Goal: Task Accomplishment & Management: Manage account settings

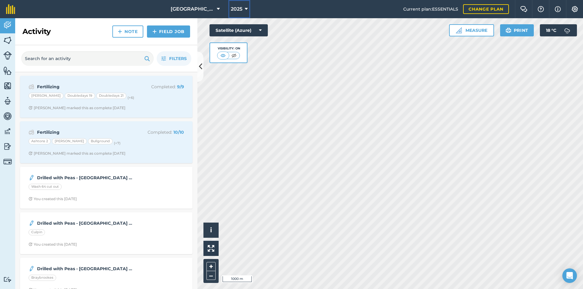
click at [245, 10] on icon at bounding box center [246, 8] width 3 height 7
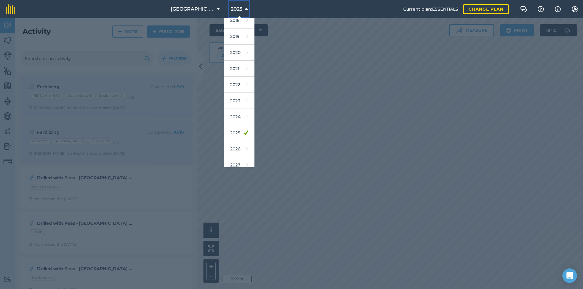
scroll to position [26, 0]
click at [154, 96] on div at bounding box center [291, 153] width 583 height 271
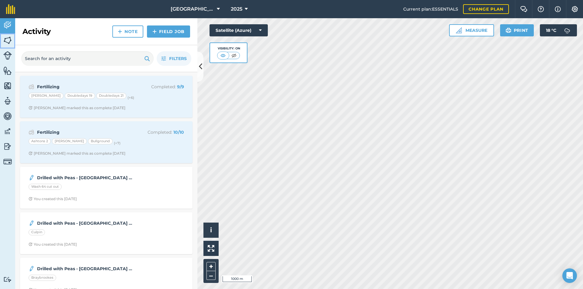
click at [6, 40] on img at bounding box center [7, 40] width 8 height 9
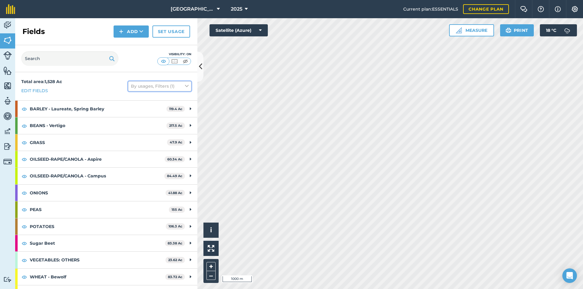
click at [161, 86] on button "By usages, Filters (1)" at bounding box center [159, 86] width 63 height 10
click at [164, 33] on link "Set usage" at bounding box center [171, 31] width 38 height 12
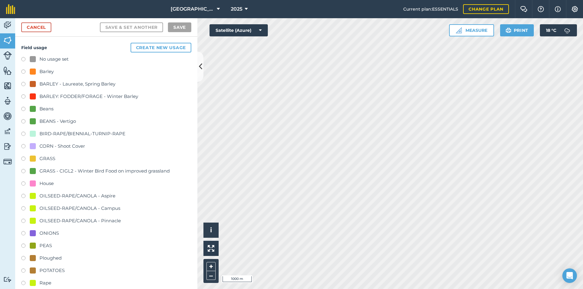
click at [44, 60] on div "No usage set" at bounding box center [53, 59] width 29 height 7
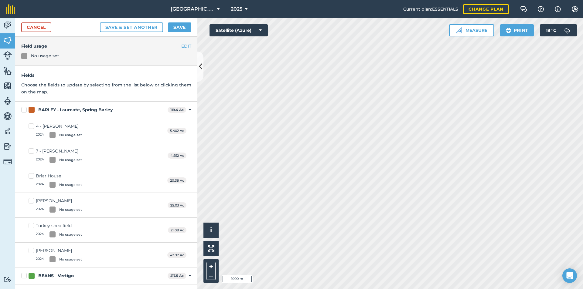
click at [25, 107] on label "BARLEY - Laureate, Spring Barley" at bounding box center [93, 110] width 144 height 6
click at [25, 107] on input "BARLEY - Laureate, Spring Barley" at bounding box center [23, 109] width 4 height 4
checkbox input "true"
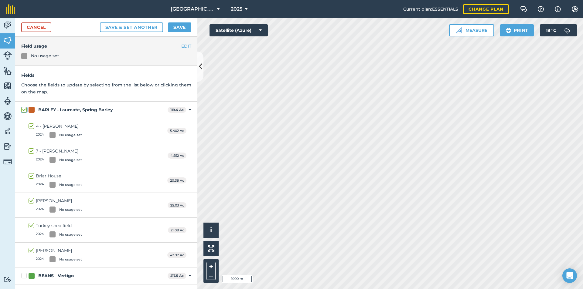
checkbox input "true"
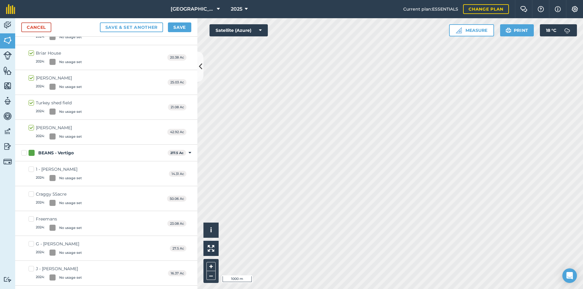
scroll to position [121, 0]
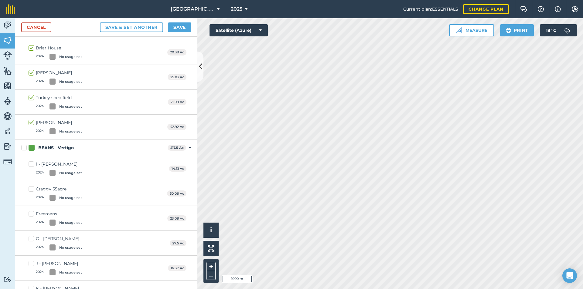
click at [23, 147] on label "BEANS - Vertigo" at bounding box center [93, 148] width 144 height 6
click at [23, 147] on input "BEANS - Vertigo" at bounding box center [23, 147] width 4 height 4
checkbox input "true"
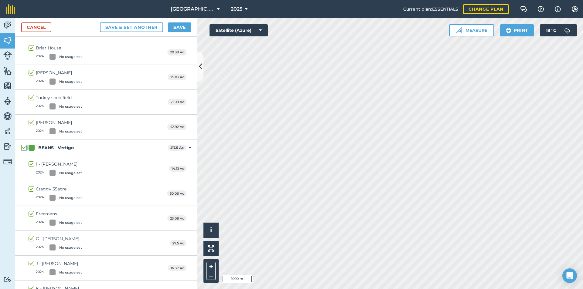
checkbox input "true"
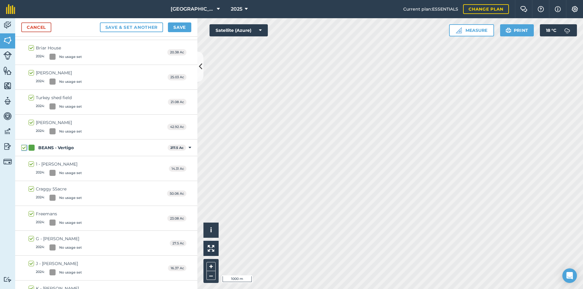
checkbox input "true"
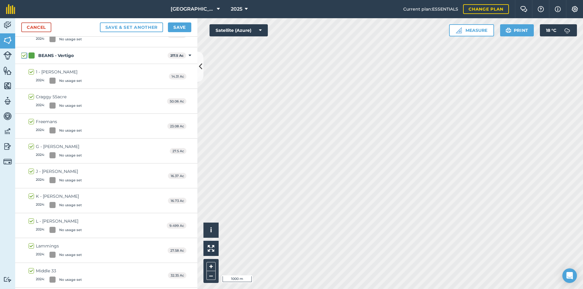
scroll to position [273, 0]
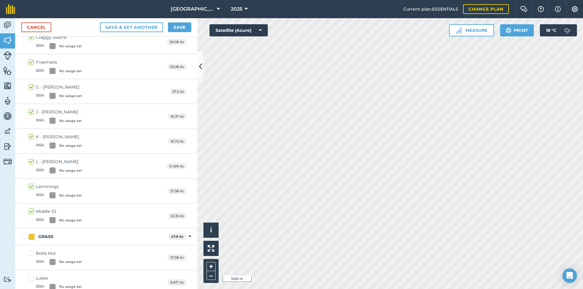
click at [22, 235] on label "GRASS" at bounding box center [93, 237] width 144 height 6
click at [22, 235] on input "GRASS" at bounding box center [23, 236] width 4 height 4
checkbox input "true"
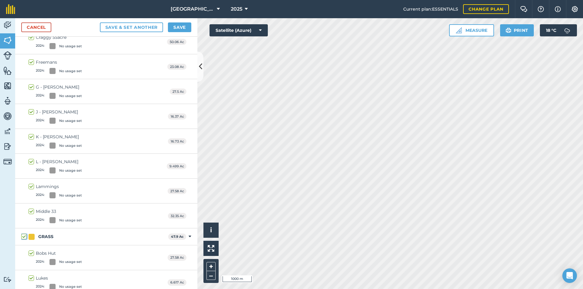
checkbox input "true"
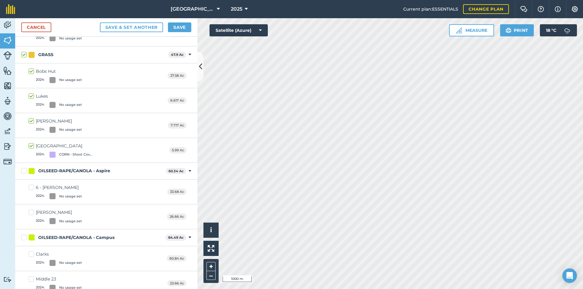
click at [25, 171] on label "OILSEED-RAPE/CANOLA - Aspire" at bounding box center [92, 171] width 142 height 6
click at [25, 171] on input "OILSEED-RAPE/CANOLA - Aspire" at bounding box center [23, 170] width 4 height 4
checkbox input "true"
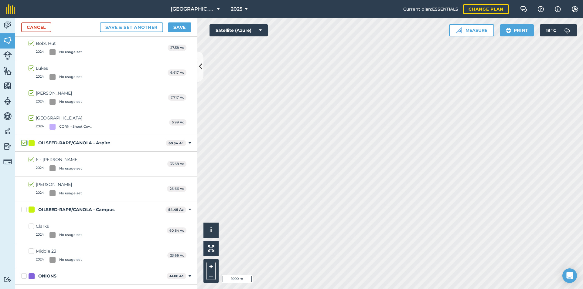
scroll to position [516, 0]
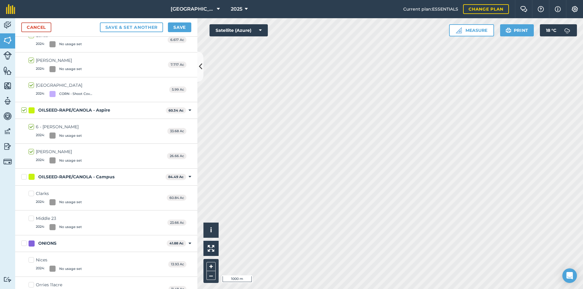
click at [25, 176] on label "OILSEED-RAPE/CANOLA - Campus" at bounding box center [92, 177] width 142 height 6
click at [25, 176] on input "OILSEED-RAPE/CANOLA - Campus" at bounding box center [23, 176] width 4 height 4
checkbox input "true"
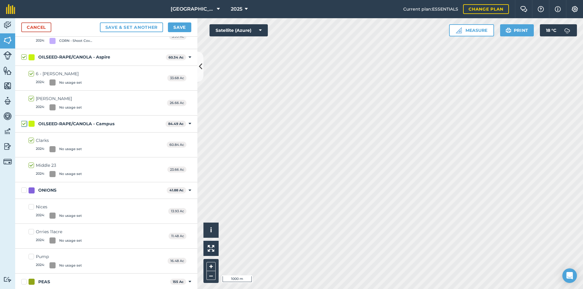
scroll to position [637, 0]
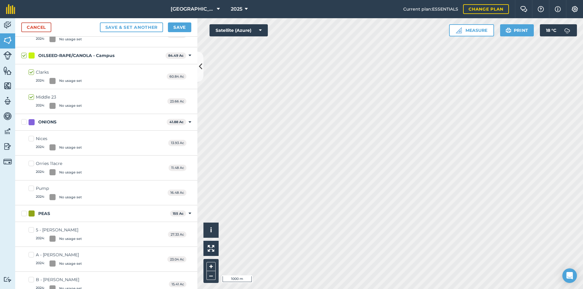
click at [25, 124] on label "ONIONS" at bounding box center [92, 122] width 143 height 6
click at [25, 123] on input "ONIONS" at bounding box center [23, 121] width 4 height 4
checkbox input "true"
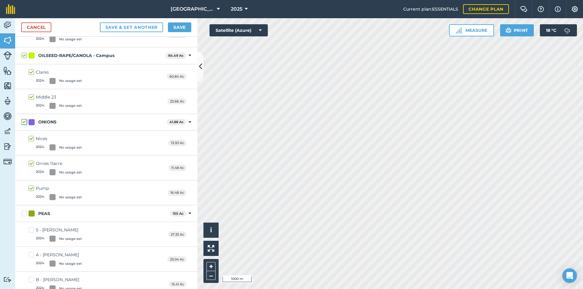
checkbox input "true"
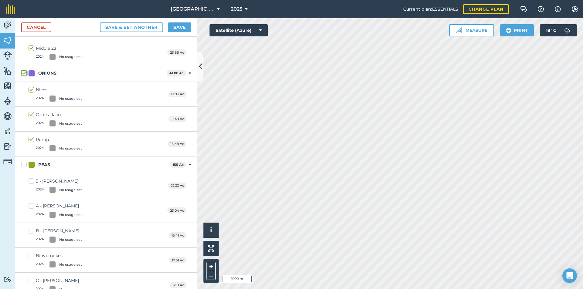
scroll to position [759, 0]
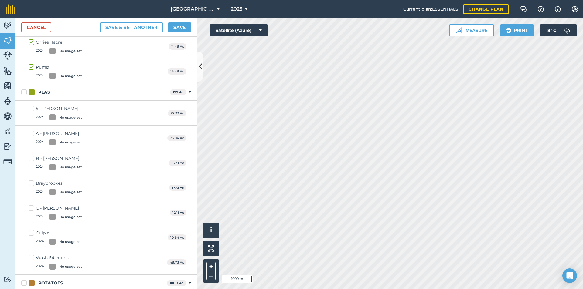
click at [25, 91] on label "PEAS" at bounding box center [94, 92] width 146 height 6
click at [25, 91] on input "PEAS" at bounding box center [23, 91] width 4 height 4
checkbox input "true"
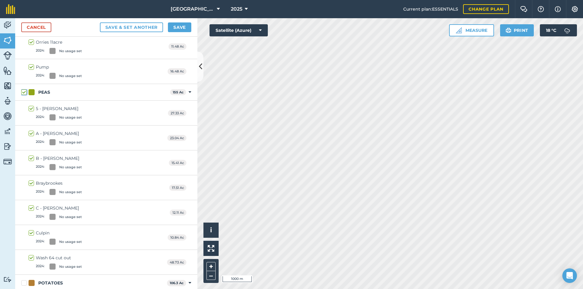
checkbox input "true"
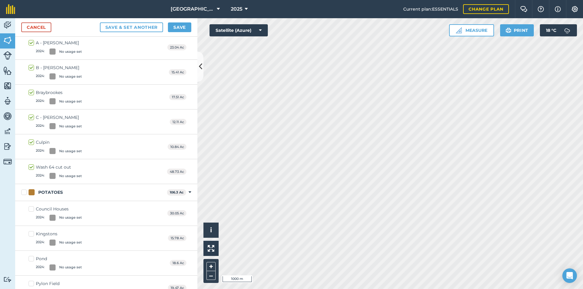
scroll to position [850, 0]
drag, startPoint x: 24, startPoint y: 195, endPoint x: 30, endPoint y: 191, distance: 7.1
click at [24, 195] on label "POTATOES" at bounding box center [92, 192] width 143 height 6
click at [24, 193] on input "POTATOES" at bounding box center [23, 191] width 4 height 4
checkbox input "true"
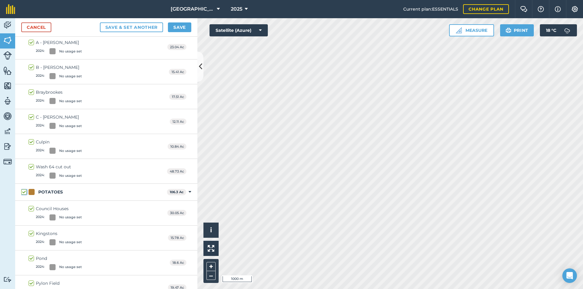
checkbox input "true"
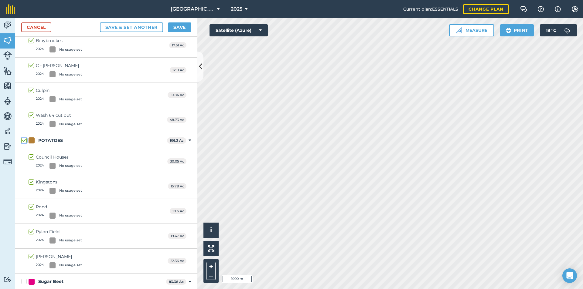
scroll to position [971, 0]
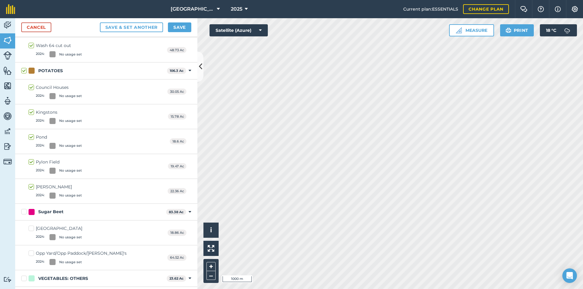
click at [23, 211] on label "Sugar Beet" at bounding box center [92, 212] width 142 height 6
click at [23, 211] on input "Sugar Beet" at bounding box center [23, 211] width 4 height 4
checkbox input "true"
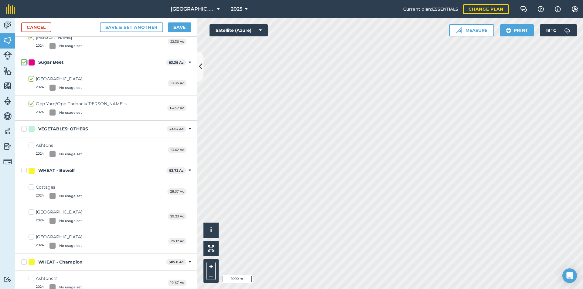
scroll to position [1153, 0]
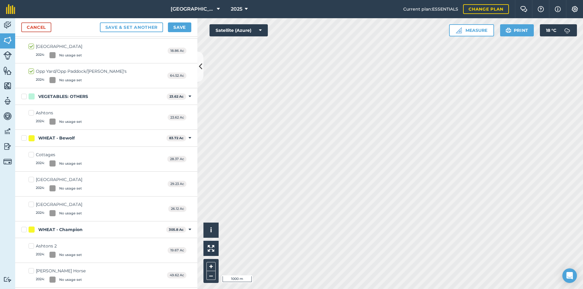
click at [23, 101] on div "VEGETABLES: OTHERS 23.62 Ac Toggle showing VEGETABLES: OTHERS fields" at bounding box center [106, 96] width 182 height 17
click at [25, 100] on label "VEGETABLES: OTHERS" at bounding box center [92, 96] width 143 height 6
click at [25, 97] on input "VEGETABLES: OTHERS" at bounding box center [23, 95] width 4 height 4
checkbox input "true"
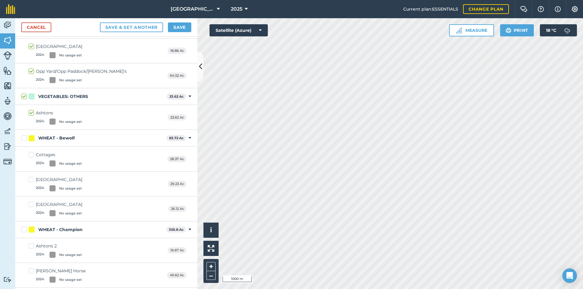
click at [25, 138] on label "WHEAT - Bewolf" at bounding box center [92, 138] width 143 height 6
click at [25, 138] on input "WHEAT - Bewolf" at bounding box center [23, 137] width 4 height 4
checkbox input "true"
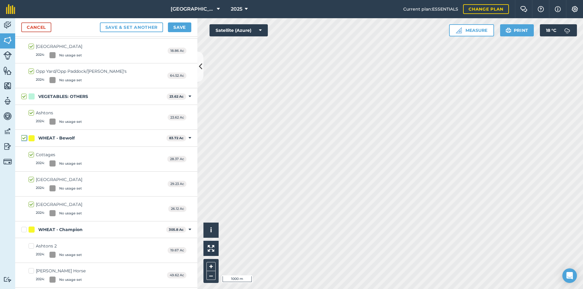
checkbox input "true"
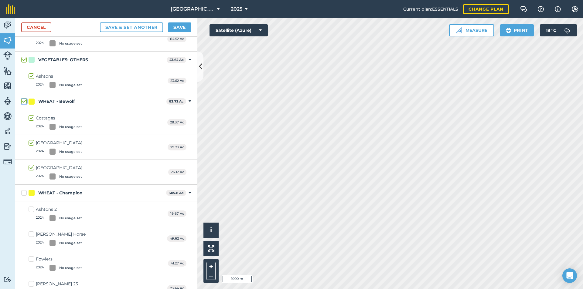
scroll to position [1275, 0]
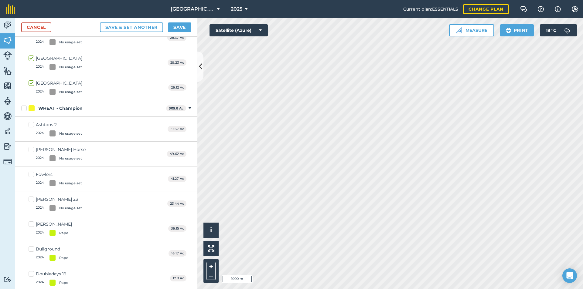
click at [22, 111] on label "WHEAT - Champion" at bounding box center [92, 108] width 142 height 6
click at [22, 109] on input "WHEAT - Champion" at bounding box center [23, 107] width 4 height 4
checkbox input "true"
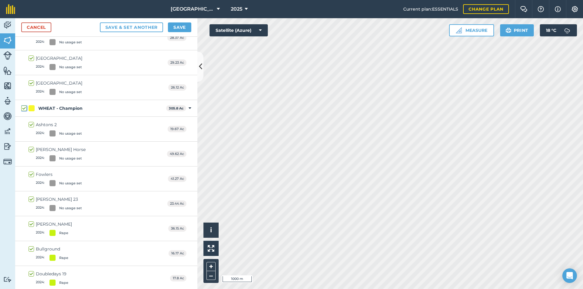
checkbox input "true"
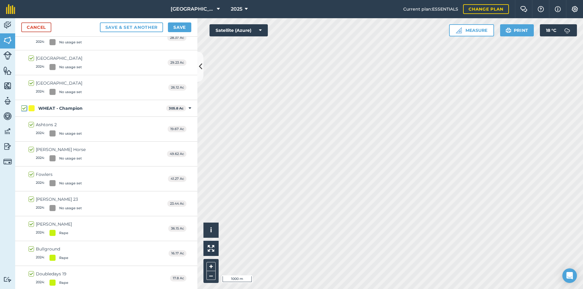
checkbox input "true"
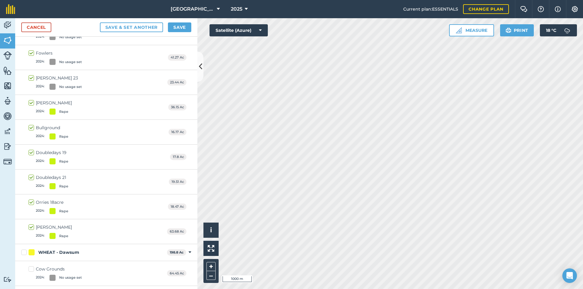
scroll to position [1493, 0]
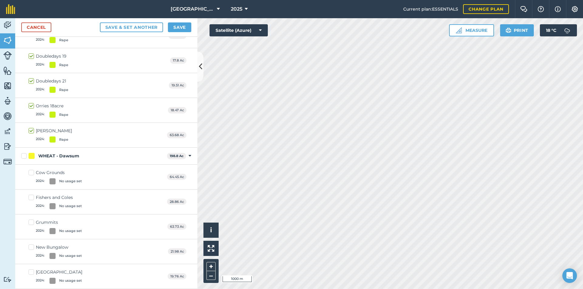
click at [26, 155] on label "WHEAT - Dawsum" at bounding box center [92, 156] width 143 height 6
click at [25, 155] on input "WHEAT - Dawsum" at bounding box center [23, 155] width 4 height 4
checkbox input "true"
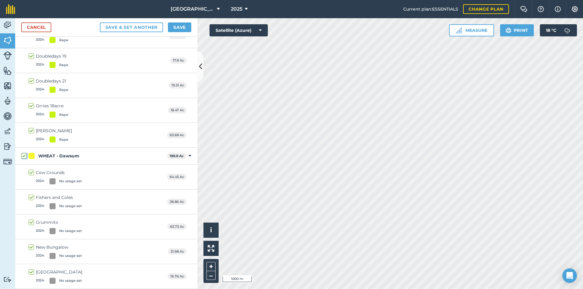
checkbox input "true"
click at [174, 27] on button "Save" at bounding box center [179, 27] width 23 height 10
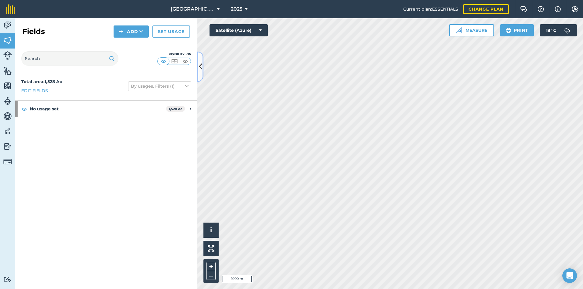
click at [202, 70] on button at bounding box center [200, 67] width 6 height 30
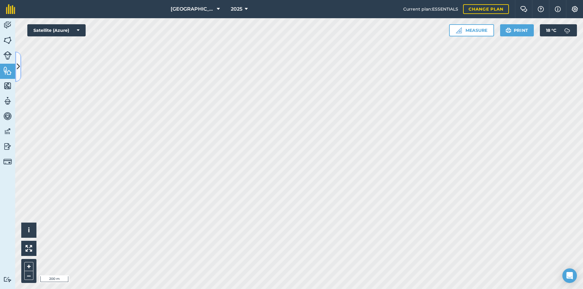
click at [16, 66] on button at bounding box center [18, 67] width 6 height 30
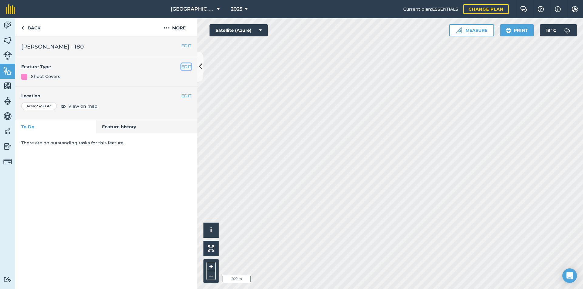
click at [190, 67] on button "EDIT" at bounding box center [186, 66] width 10 height 7
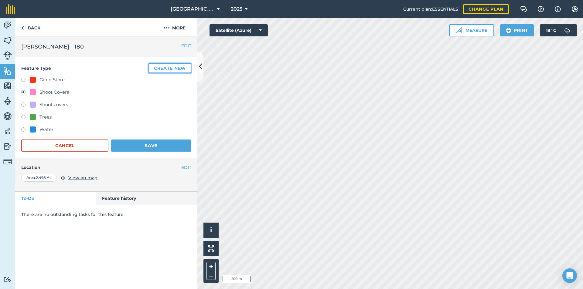
click at [155, 71] on button "Create new" at bounding box center [169, 68] width 43 height 10
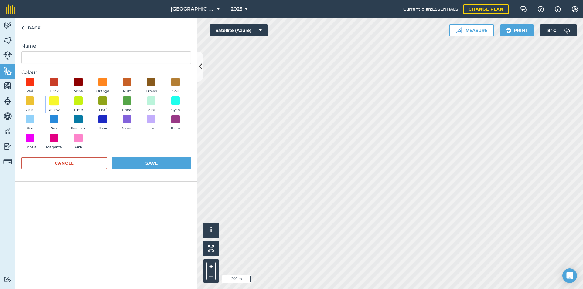
click at [57, 101] on span at bounding box center [53, 100] width 9 height 9
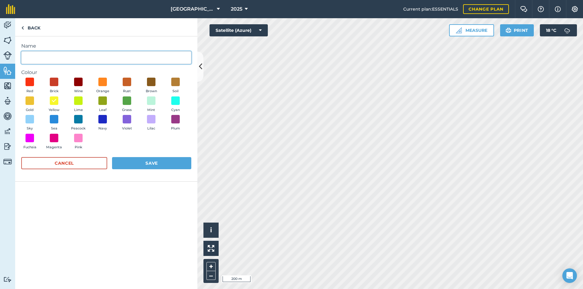
click at [83, 60] on input "Name" at bounding box center [106, 57] width 170 height 13
type input "Maize"
drag, startPoint x: 126, startPoint y: 157, endPoint x: 129, endPoint y: 155, distance: 3.7
click at [127, 157] on form "Name Maize Colour Red Brick Wine Orange Rust Brown Soil Gold Yellow Lime Leaf G…" at bounding box center [106, 108] width 170 height 133
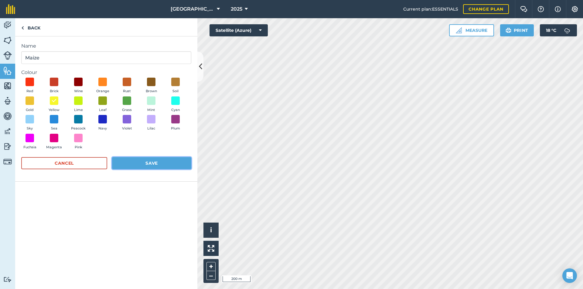
click at [146, 162] on button "Save" at bounding box center [151, 163] width 79 height 12
radio input "false"
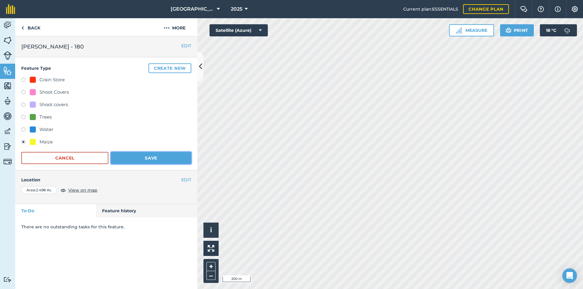
click at [147, 159] on button "Save" at bounding box center [151, 158] width 80 height 12
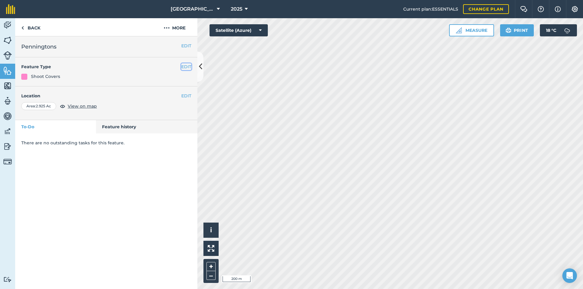
click at [183, 65] on button "EDIT" at bounding box center [186, 66] width 10 height 7
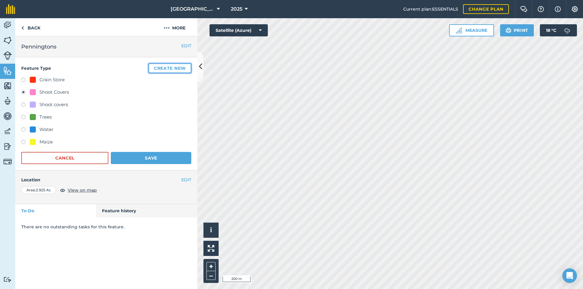
click at [162, 68] on button "Create new" at bounding box center [169, 68] width 43 height 10
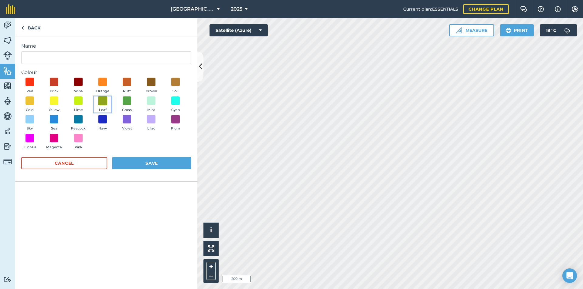
click at [103, 101] on span at bounding box center [102, 100] width 9 height 9
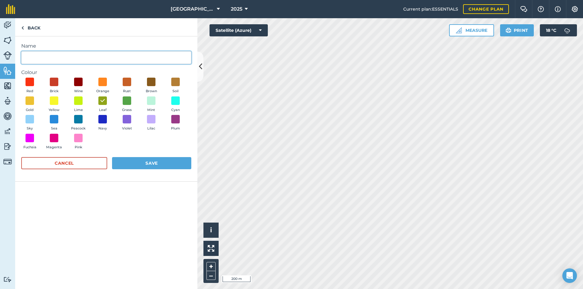
click at [84, 60] on input "Name" at bounding box center [106, 57] width 170 height 13
type input "SFI"
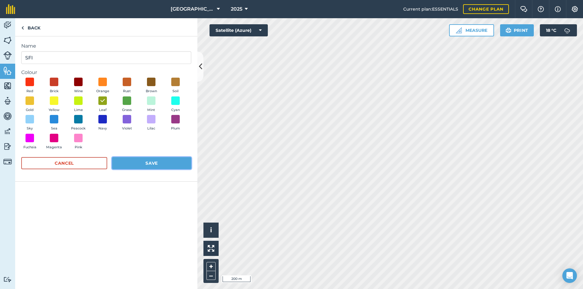
click at [162, 164] on button "Save" at bounding box center [151, 163] width 79 height 12
radio input "false"
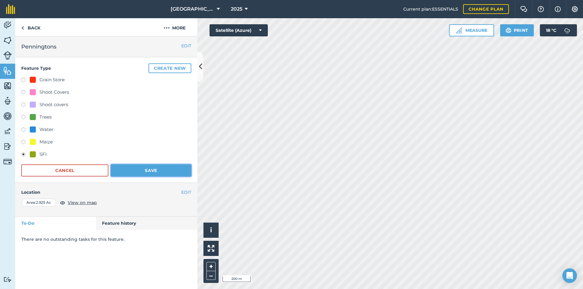
click at [162, 167] on button "Save" at bounding box center [151, 171] width 80 height 12
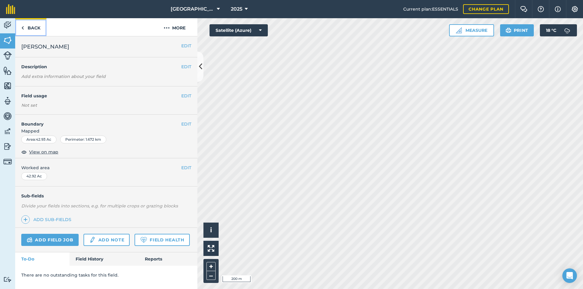
click at [31, 26] on link "Back" at bounding box center [30, 27] width 31 height 18
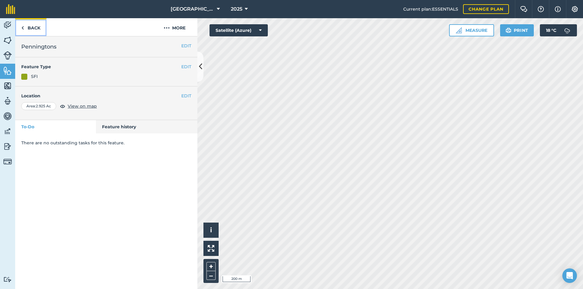
click at [23, 26] on img at bounding box center [22, 27] width 3 height 7
click at [188, 66] on button "EDIT" at bounding box center [186, 66] width 10 height 7
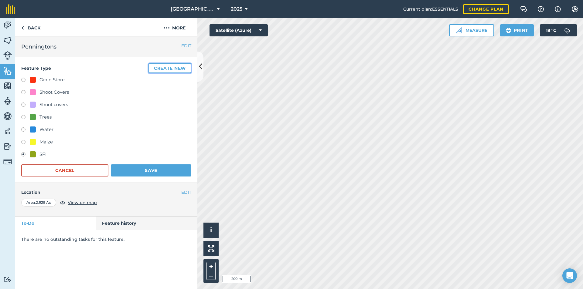
click at [180, 67] on button "Create new" at bounding box center [169, 68] width 43 height 10
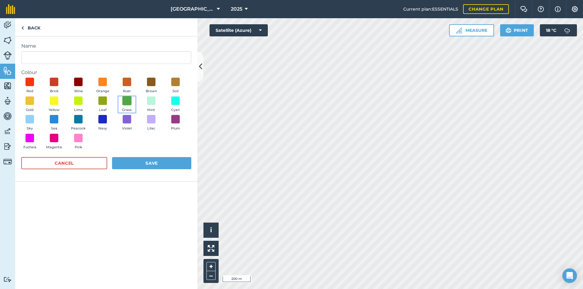
click at [128, 104] on span at bounding box center [126, 100] width 9 height 9
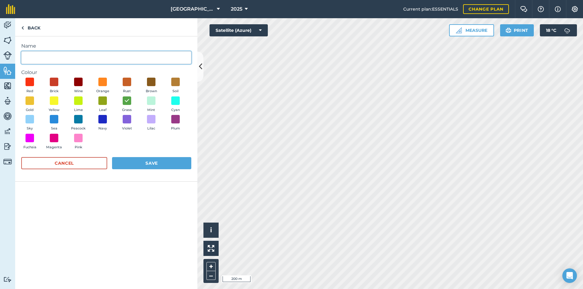
click at [118, 58] on input "Name" at bounding box center [106, 57] width 170 height 13
type input "SFI"
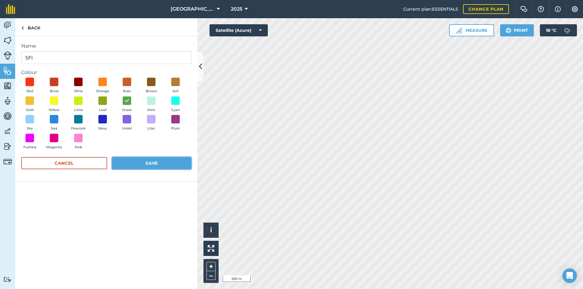
click at [140, 163] on button "Save" at bounding box center [151, 163] width 79 height 12
radio input "false"
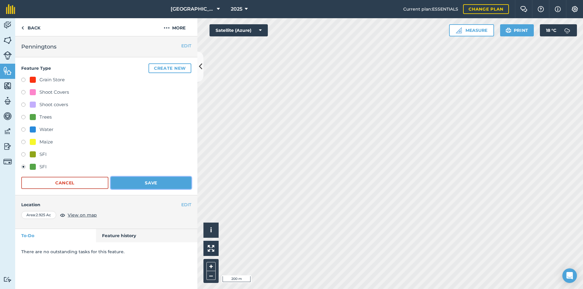
click at [178, 183] on button "Save" at bounding box center [151, 183] width 80 height 12
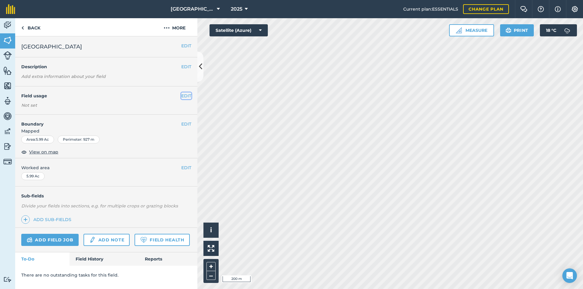
click at [184, 96] on button "EDIT" at bounding box center [186, 96] width 10 height 7
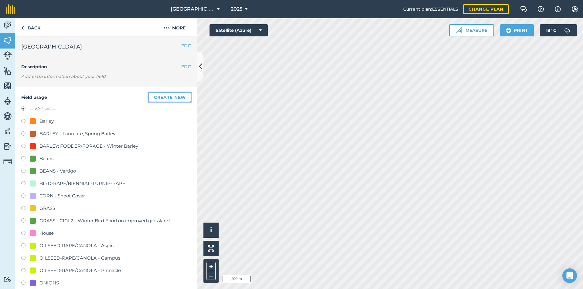
click at [165, 95] on button "Create new" at bounding box center [169, 98] width 43 height 10
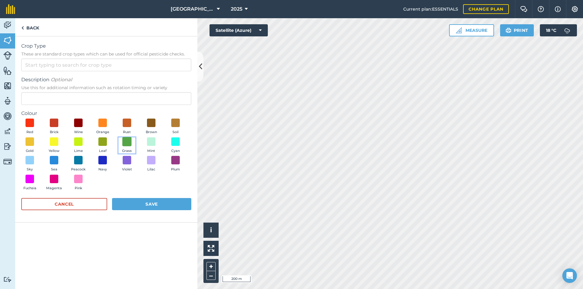
click at [127, 140] on span at bounding box center [126, 141] width 9 height 9
click at [104, 59] on input "Crop Type These are standard crop types which can be used for official pesticid…" at bounding box center [106, 65] width 170 height 13
click at [125, 207] on button "Save" at bounding box center [151, 204] width 79 height 12
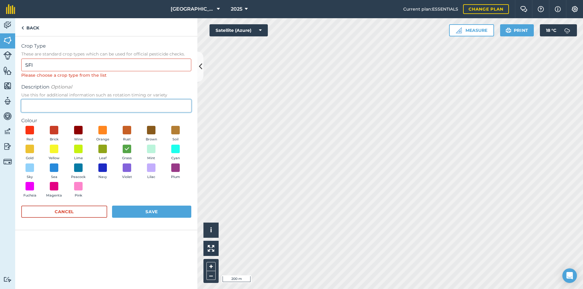
click at [115, 101] on input "Description Optional Use this for additional information such as rotation timin…" at bounding box center [106, 106] width 170 height 13
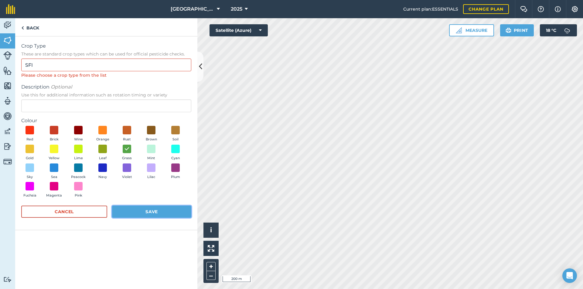
click at [131, 213] on button "Save" at bounding box center [151, 212] width 79 height 12
click at [97, 58] on div "Crop Type These are standard crop types which can be used for official pesticid…" at bounding box center [106, 60] width 170 height 36
click at [95, 61] on input "SFI" at bounding box center [106, 65] width 170 height 13
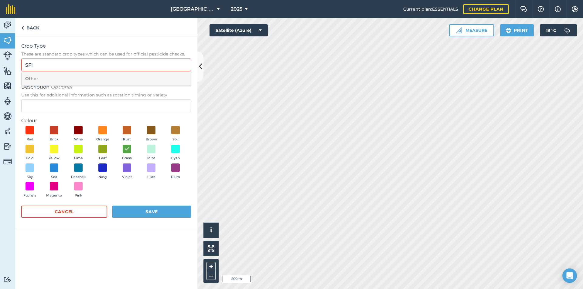
click at [83, 78] on li "Other" at bounding box center [106, 79] width 169 height 14
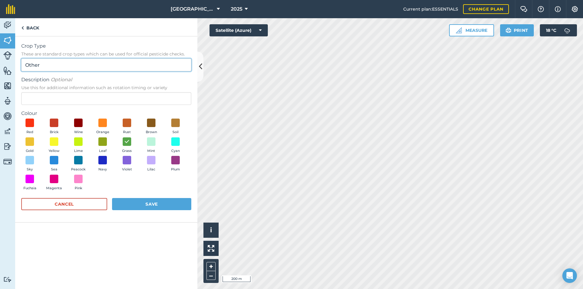
click at [82, 68] on input "Other" at bounding box center [106, 65] width 170 height 13
click at [81, 66] on input "Other" at bounding box center [106, 65] width 170 height 13
type input "S"
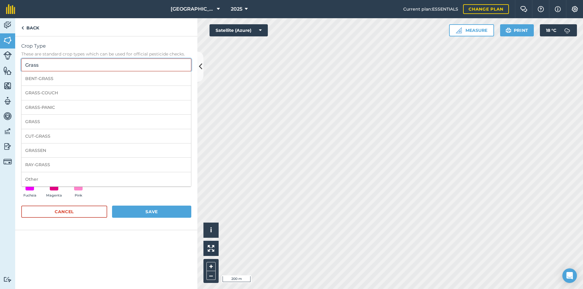
drag, startPoint x: 78, startPoint y: 63, endPoint x: 0, endPoint y: 54, distance: 78.6
click at [0, 54] on div "Activity Fields Livestock Features Maps Team Vehicles Data Reporting Billing Tu…" at bounding box center [291, 153] width 583 height 271
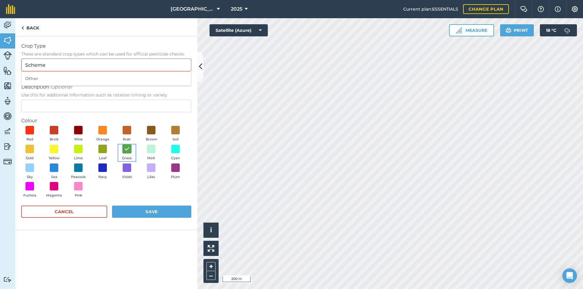
click at [126, 146] on img at bounding box center [127, 149] width 6 height 8
click at [102, 56] on span "These are standard crop types which can be used for official pesticide checks." at bounding box center [106, 54] width 170 height 6
click at [102, 59] on input "Scheme" at bounding box center [106, 65] width 170 height 13
type input "S"
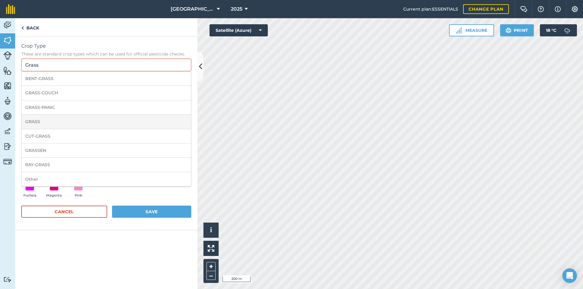
click at [86, 119] on li "GRASS" at bounding box center [106, 122] width 169 height 14
type input "GRASS"
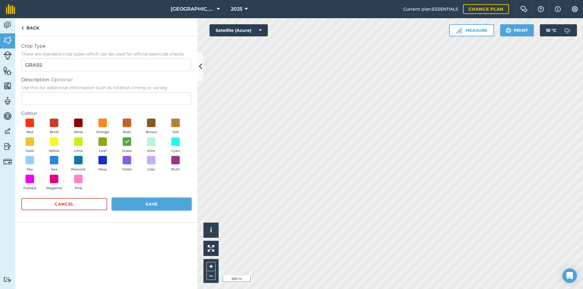
click at [153, 205] on button "Save" at bounding box center [151, 204] width 79 height 12
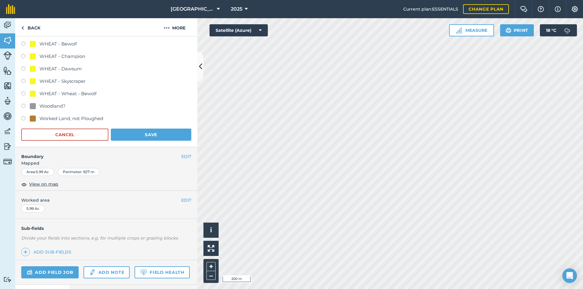
scroll to position [425, 0]
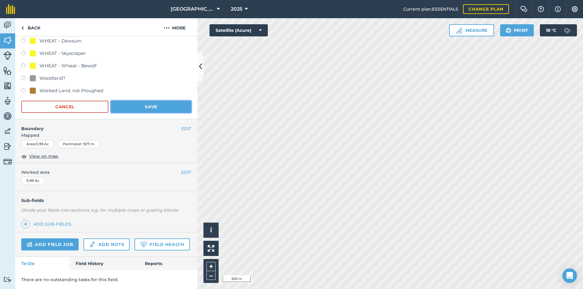
click at [159, 101] on button "Save" at bounding box center [151, 107] width 80 height 12
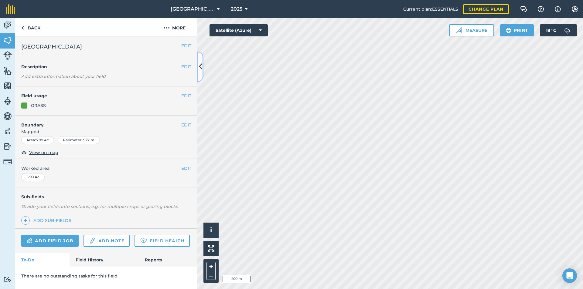
click at [202, 68] on button at bounding box center [200, 67] width 6 height 30
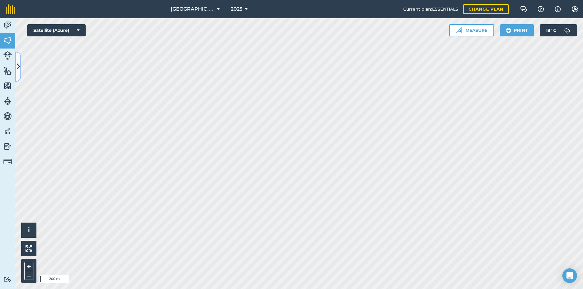
click at [17, 64] on icon at bounding box center [18, 66] width 3 height 11
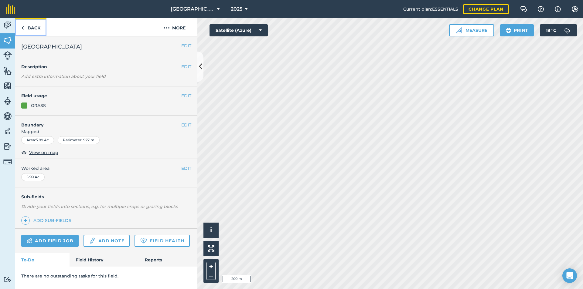
click at [39, 30] on link "Back" at bounding box center [30, 27] width 31 height 18
click at [37, 30] on link "Back" at bounding box center [30, 27] width 31 height 18
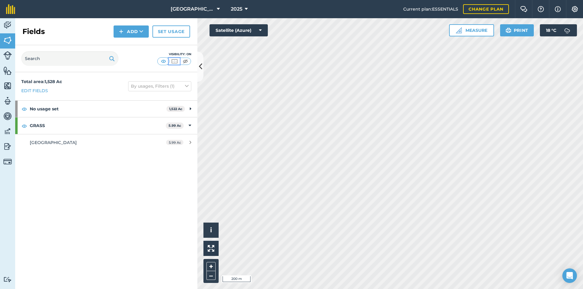
click at [175, 62] on img at bounding box center [175, 61] width 8 height 6
click at [165, 62] on img at bounding box center [164, 61] width 8 height 6
click at [197, 64] on button at bounding box center [200, 67] width 6 height 30
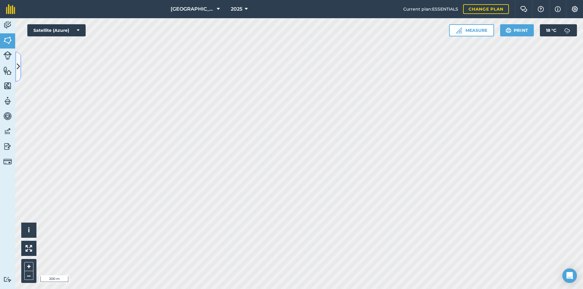
click at [16, 63] on button at bounding box center [18, 67] width 6 height 30
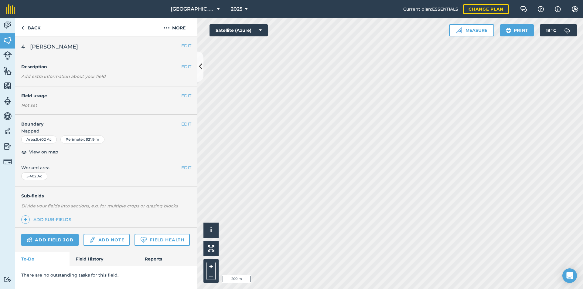
click at [193, 95] on div "EDIT Field usage Not set" at bounding box center [106, 101] width 182 height 28
click at [188, 96] on button "EDIT" at bounding box center [186, 96] width 10 height 7
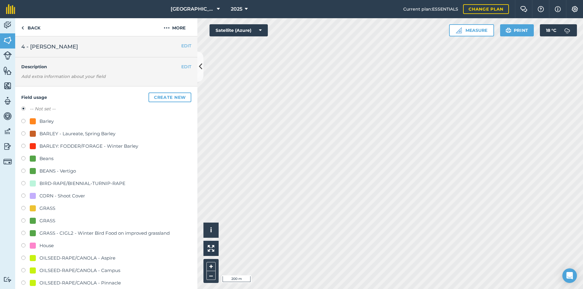
click at [49, 219] on div "GRASS" at bounding box center [47, 220] width 16 height 7
radio input "true"
radio input "false"
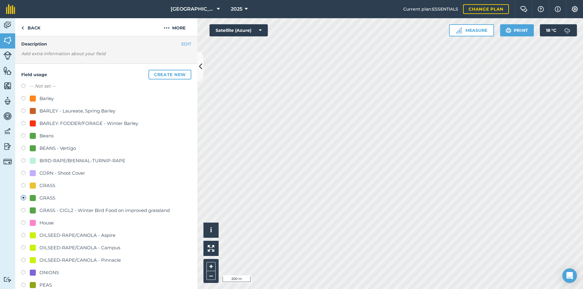
scroll to position [91, 0]
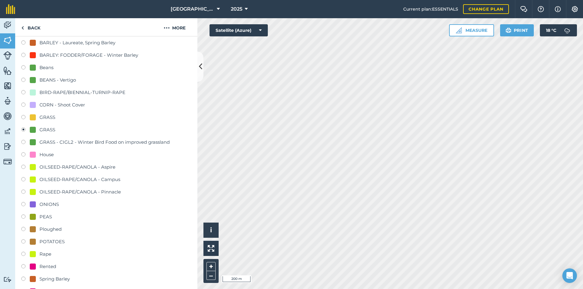
click at [62, 141] on div "GRASS - CIGL2 - Winter Bird Food on improved grassland" at bounding box center [104, 142] width 130 height 7
radio input "true"
radio input "false"
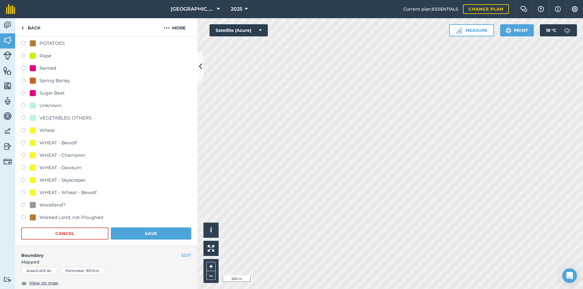
scroll to position [304, 0]
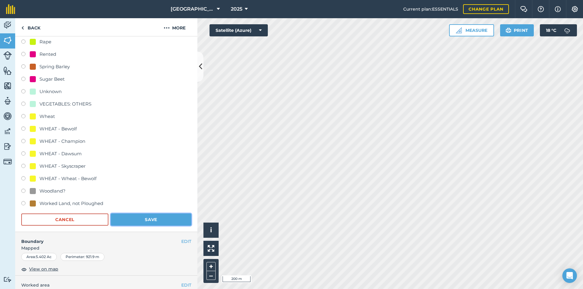
click at [148, 219] on button "Save" at bounding box center [151, 220] width 80 height 12
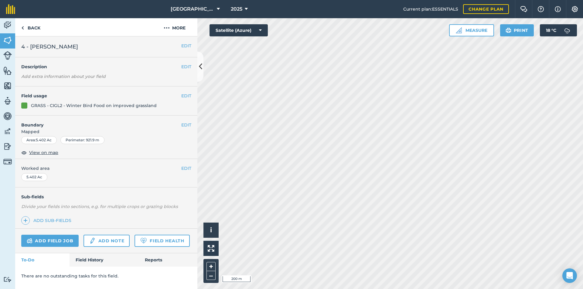
scroll to position [0, 0]
click at [184, 94] on button "EDIT" at bounding box center [186, 96] width 10 height 7
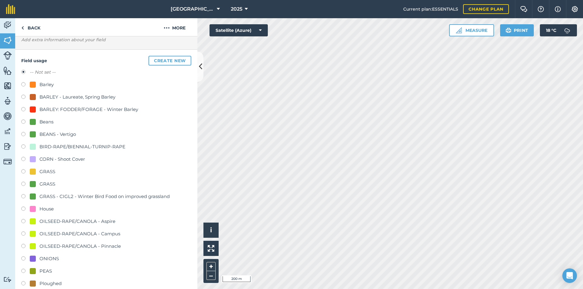
scroll to position [152, 0]
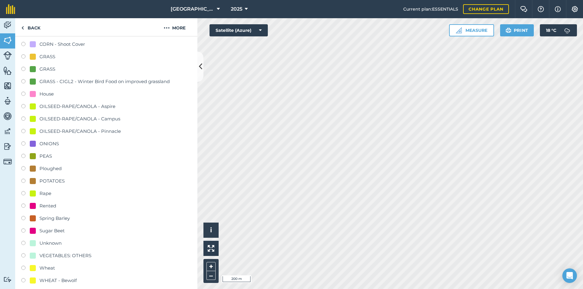
click at [57, 84] on div "GRASS - CIGL2 - Winter Bird Food on improved grassland" at bounding box center [104, 81] width 130 height 7
radio input "true"
radio input "false"
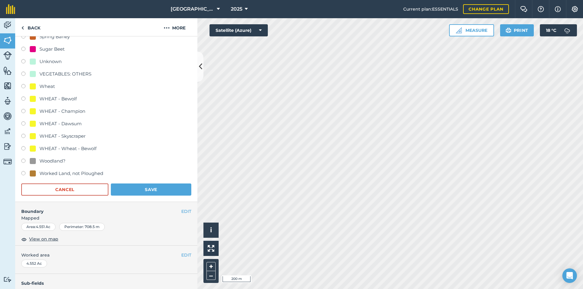
scroll to position [334, 0]
click at [140, 185] on button "Save" at bounding box center [151, 189] width 80 height 12
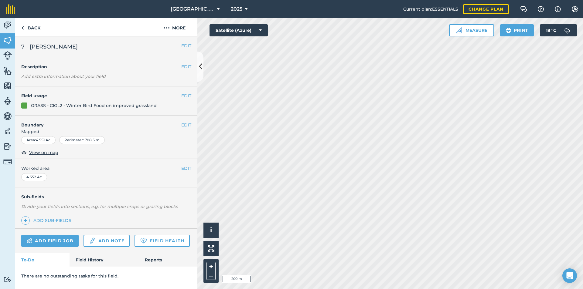
scroll to position [0, 0]
click at [184, 95] on button "EDIT" at bounding box center [186, 96] width 10 height 7
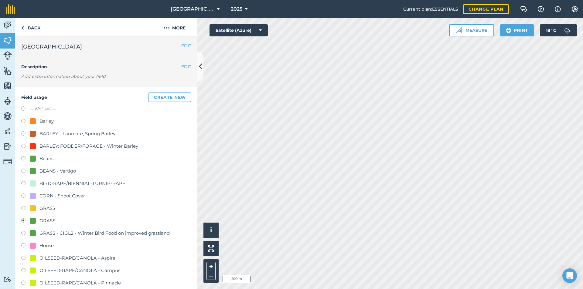
click at [66, 234] on div "GRASS - CIGL2 - Winter Bird Food on improved grassland" at bounding box center [104, 233] width 130 height 7
radio input "true"
radio input "false"
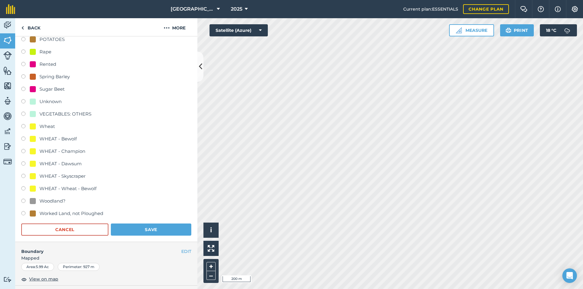
scroll to position [334, 0]
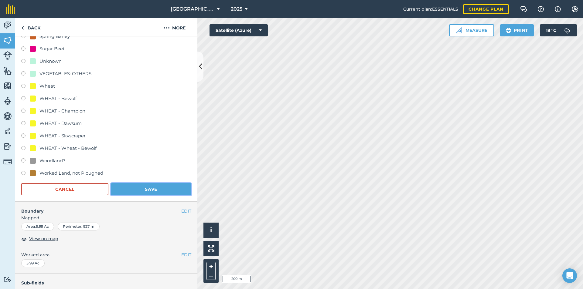
click at [159, 189] on button "Save" at bounding box center [151, 189] width 80 height 12
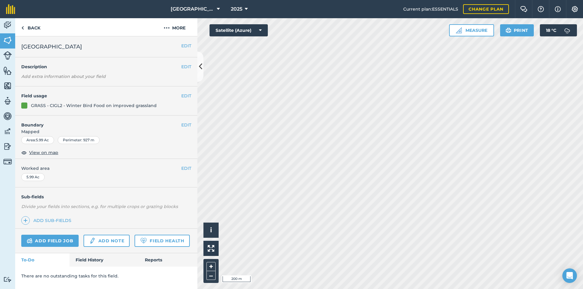
scroll to position [0, 0]
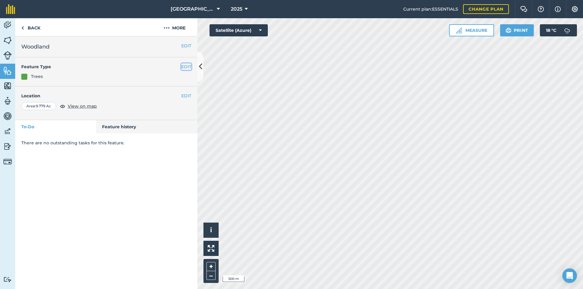
click at [186, 66] on button "EDIT" at bounding box center [186, 66] width 10 height 7
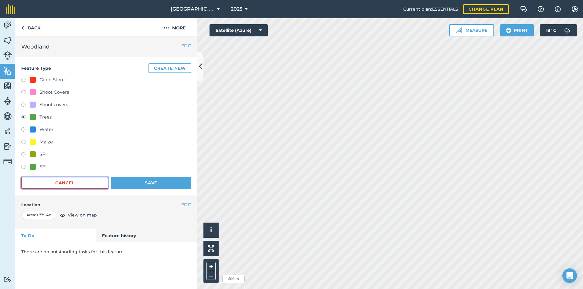
click at [66, 181] on button "Cancel" at bounding box center [64, 183] width 87 height 12
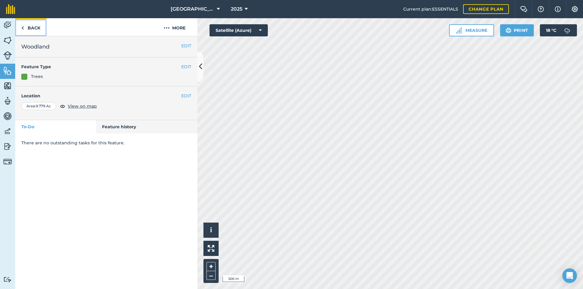
click at [38, 27] on link "Back" at bounding box center [30, 27] width 31 height 18
click at [188, 67] on button "EDIT" at bounding box center [186, 66] width 10 height 7
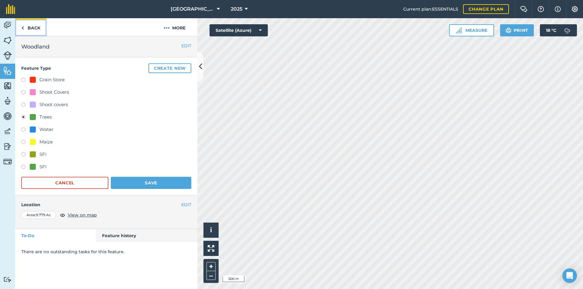
click at [40, 23] on link "Back" at bounding box center [30, 27] width 31 height 18
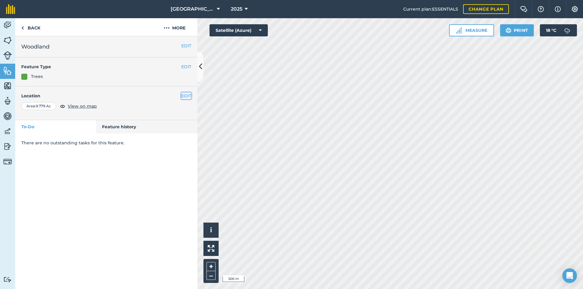
click at [183, 97] on button "EDIT" at bounding box center [186, 96] width 10 height 7
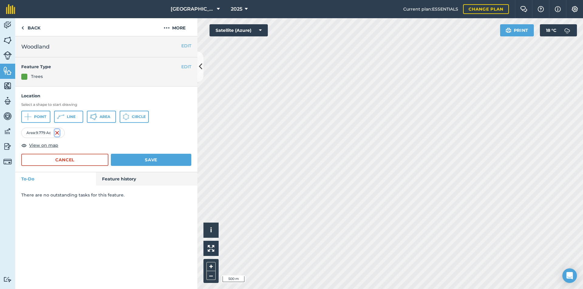
click at [58, 131] on img at bounding box center [57, 132] width 5 height 7
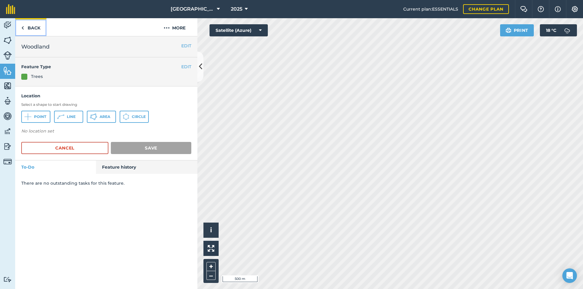
click at [39, 28] on link "Back" at bounding box center [30, 27] width 31 height 18
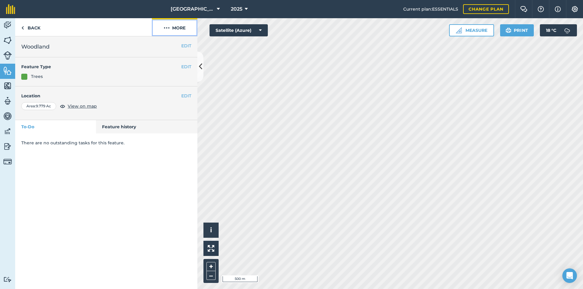
click at [182, 32] on button "More" at bounding box center [175, 27] width 46 height 18
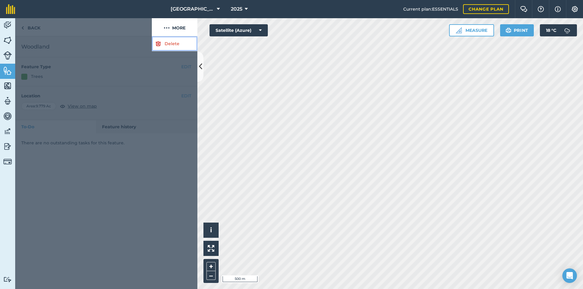
click at [168, 45] on link "Delete" at bounding box center [175, 43] width 46 height 15
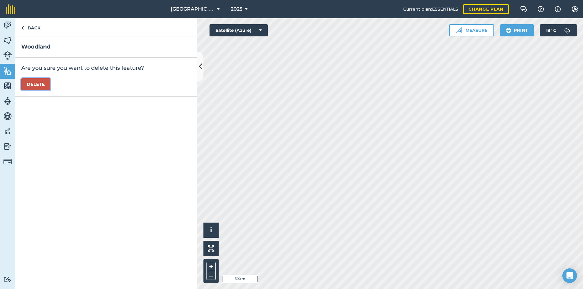
click at [45, 85] on button "Delete" at bounding box center [35, 84] width 29 height 12
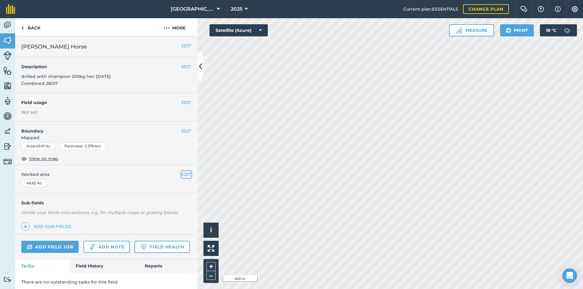
click at [181, 174] on button "EDIT" at bounding box center [186, 174] width 10 height 7
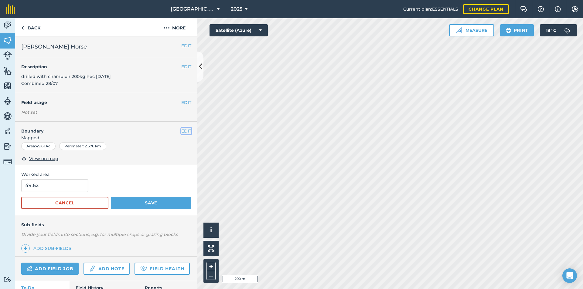
click at [186, 132] on button "EDIT" at bounding box center [186, 131] width 10 height 7
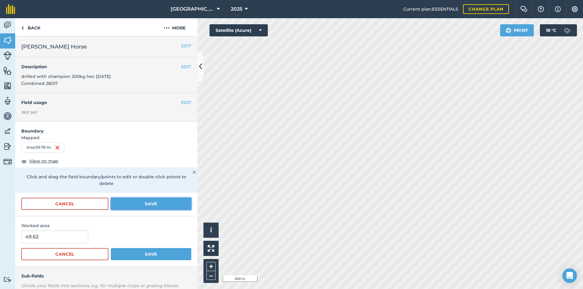
click at [153, 206] on button "Save" at bounding box center [151, 204] width 80 height 12
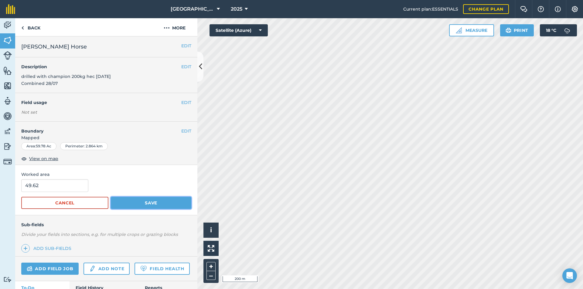
click at [153, 202] on button "Save" at bounding box center [151, 203] width 80 height 12
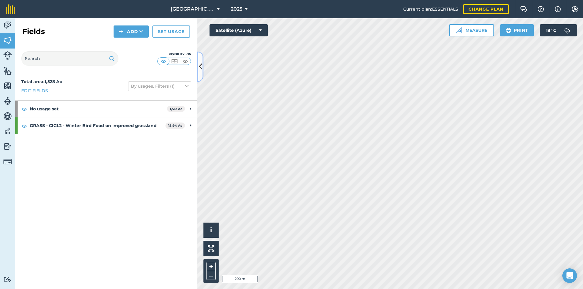
click at [199, 64] on icon at bounding box center [200, 66] width 3 height 11
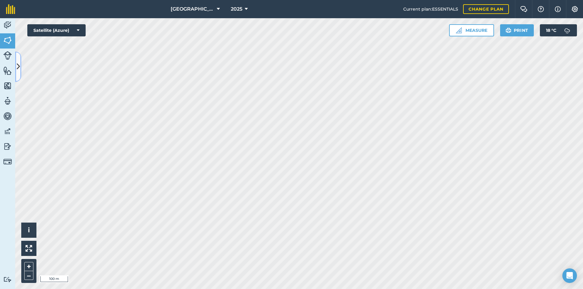
click at [19, 70] on icon at bounding box center [18, 66] width 3 height 11
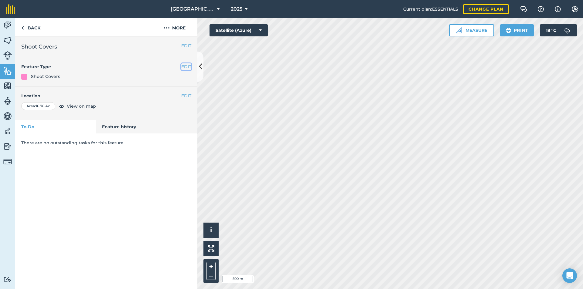
click at [186, 66] on button "EDIT" at bounding box center [186, 66] width 10 height 7
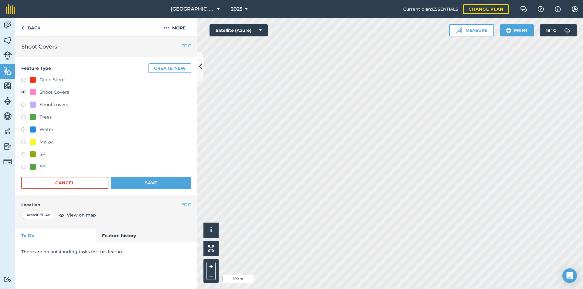
click at [40, 164] on div "SFI" at bounding box center [42, 166] width 7 height 7
radio input "true"
radio input "false"
click at [130, 185] on button "Save" at bounding box center [151, 183] width 80 height 12
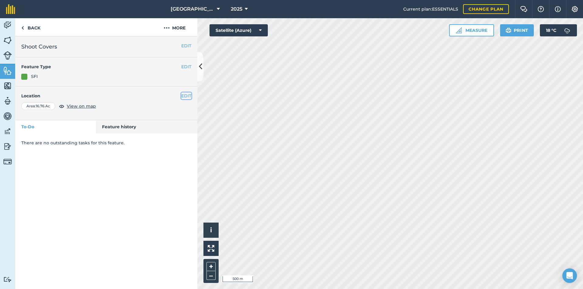
click at [188, 98] on button "EDIT" at bounding box center [186, 96] width 10 height 7
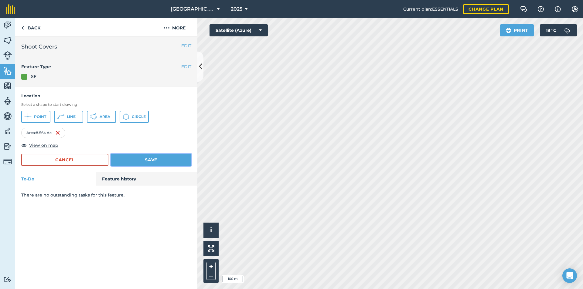
click at [158, 155] on button "Save" at bounding box center [151, 160] width 80 height 12
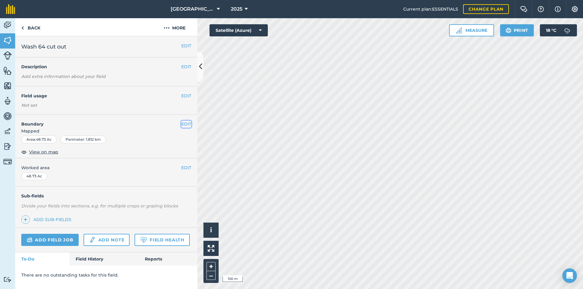
click at [189, 125] on button "EDIT" at bounding box center [186, 124] width 10 height 7
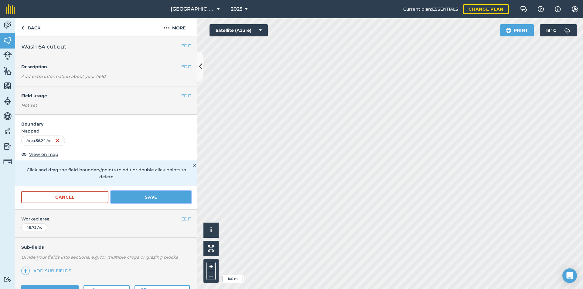
click at [172, 193] on button "Save" at bounding box center [151, 197] width 80 height 12
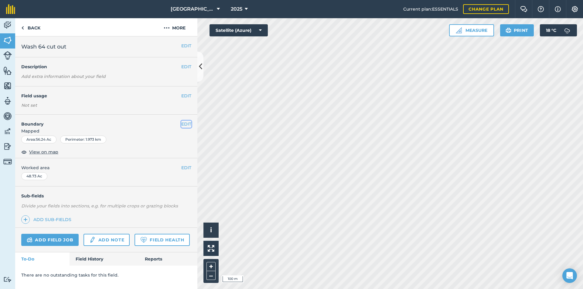
click at [187, 124] on button "EDIT" at bounding box center [186, 124] width 10 height 7
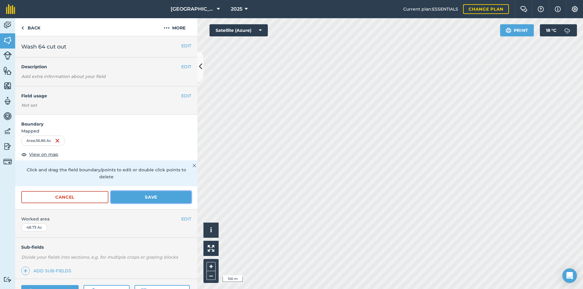
drag, startPoint x: 162, startPoint y: 196, endPoint x: 167, endPoint y: 194, distance: 6.0
click at [162, 196] on button "Save" at bounding box center [151, 197] width 80 height 12
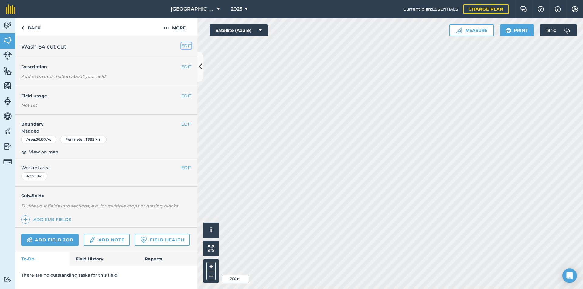
click at [187, 44] on button "EDIT" at bounding box center [186, 45] width 10 height 7
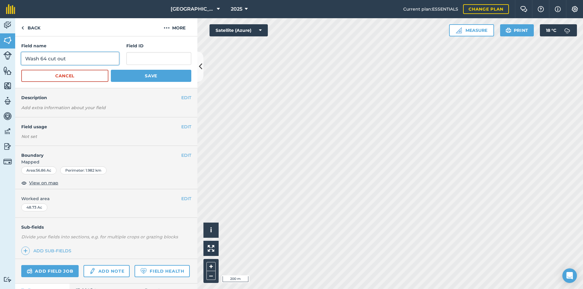
drag, startPoint x: 81, startPoint y: 57, endPoint x: 48, endPoint y: 58, distance: 33.1
click at [48, 58] on input "Wash 64 cut out" at bounding box center [70, 58] width 98 height 13
click at [124, 74] on button "Save" at bounding box center [151, 76] width 80 height 12
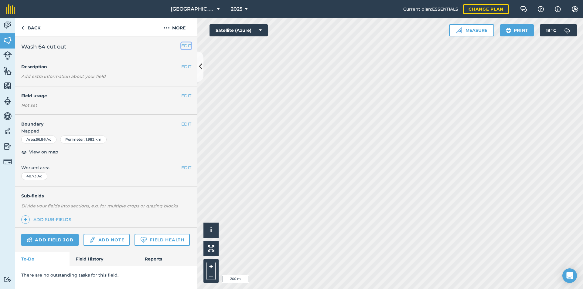
click at [182, 49] on button "EDIT" at bounding box center [186, 45] width 10 height 7
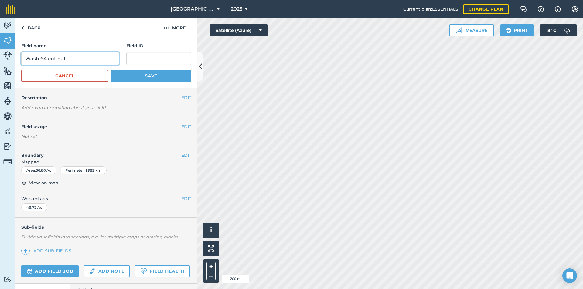
click at [87, 56] on input "Wash 64 cut out" at bounding box center [70, 58] width 98 height 13
type input "Wash 64"
click at [128, 79] on button "Save" at bounding box center [151, 76] width 80 height 12
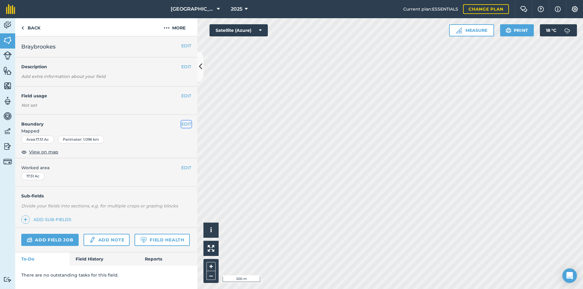
click at [190, 123] on button "EDIT" at bounding box center [186, 124] width 10 height 7
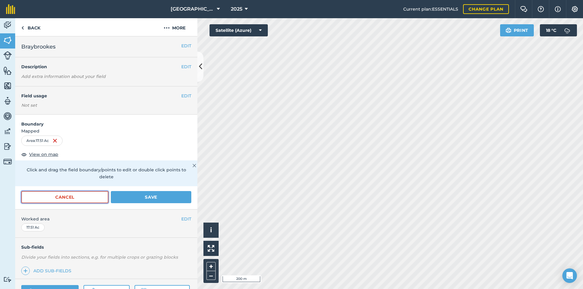
click at [80, 199] on button "Cancel" at bounding box center [64, 197] width 87 height 12
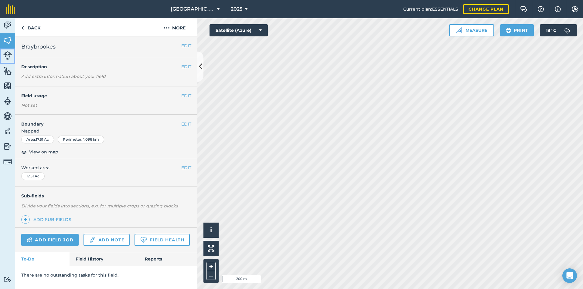
click at [5, 55] on img at bounding box center [7, 55] width 8 height 8
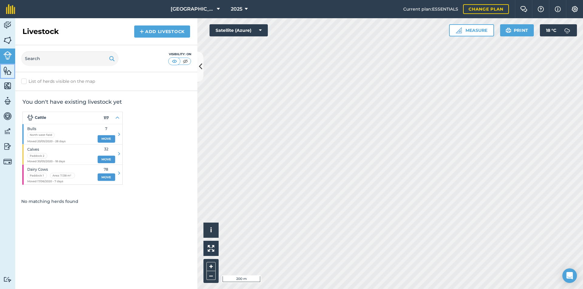
click at [6, 67] on img at bounding box center [7, 70] width 8 height 9
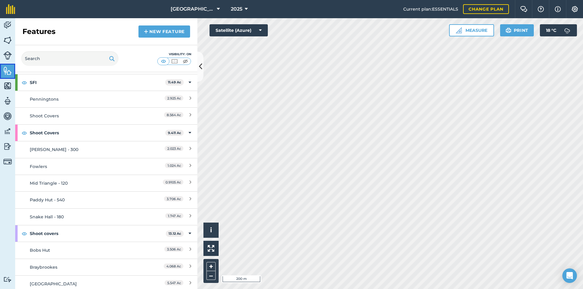
scroll to position [121, 0]
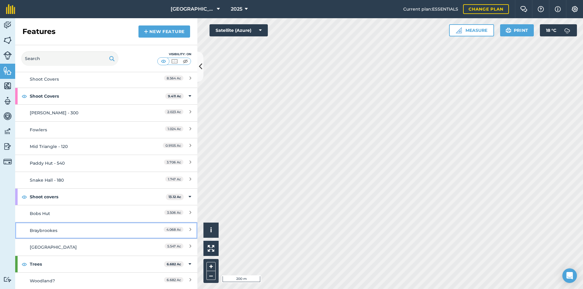
click at [69, 232] on div "Braybrookes" at bounding box center [84, 230] width 108 height 7
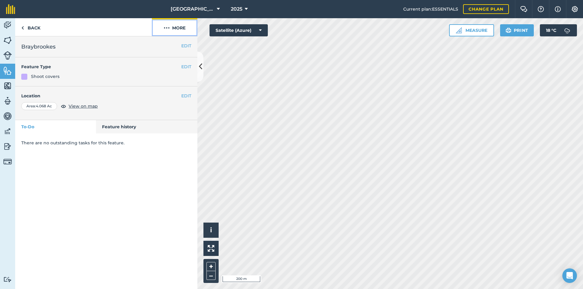
click at [175, 29] on button "More" at bounding box center [175, 27] width 46 height 18
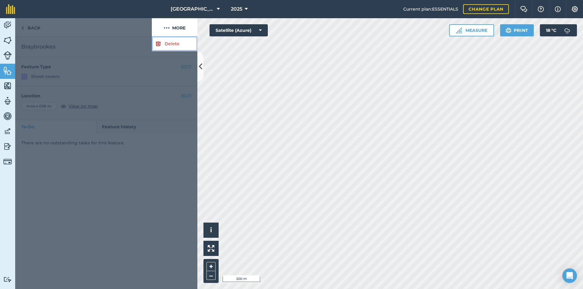
click at [175, 43] on link "Delete" at bounding box center [175, 43] width 46 height 15
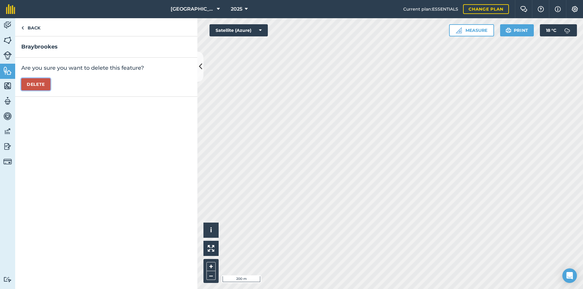
click at [38, 85] on button "Delete" at bounding box center [35, 84] width 29 height 12
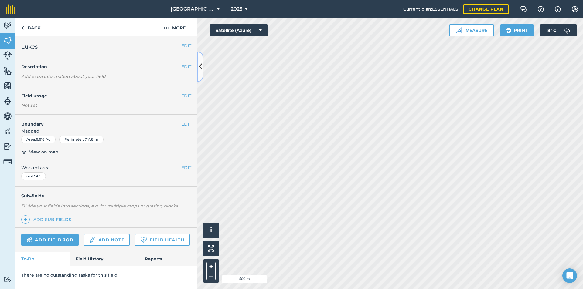
click at [200, 68] on icon at bounding box center [200, 66] width 3 height 11
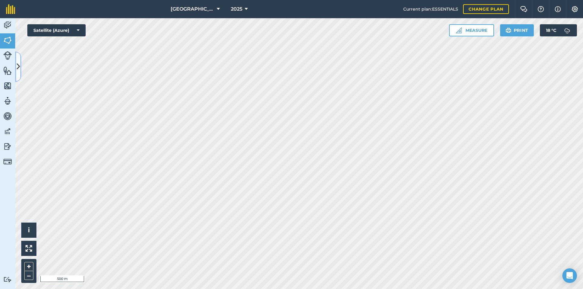
click at [19, 62] on icon at bounding box center [18, 66] width 3 height 11
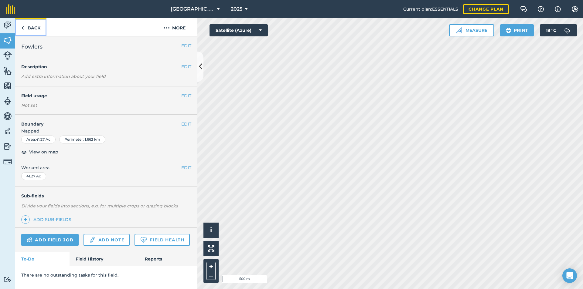
click at [29, 25] on link "Back" at bounding box center [30, 27] width 31 height 18
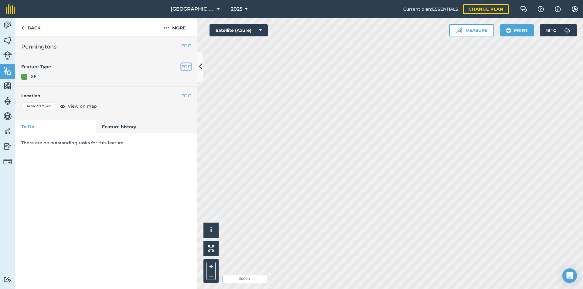
click at [185, 68] on button "EDIT" at bounding box center [186, 66] width 10 height 7
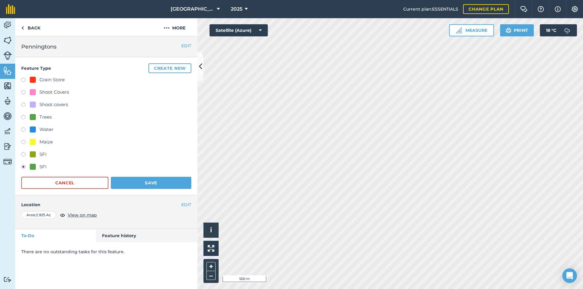
click at [59, 91] on div "Shoot Covers" at bounding box center [53, 92] width 29 height 7
radio input "true"
radio input "false"
click at [137, 182] on button "Save" at bounding box center [151, 183] width 80 height 12
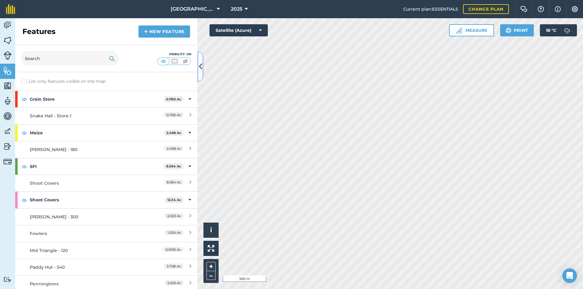
click at [199, 58] on button at bounding box center [200, 67] width 6 height 30
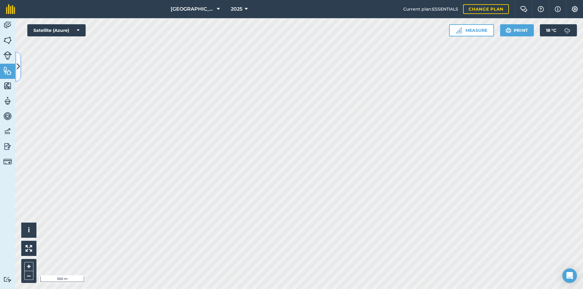
click at [17, 65] on icon at bounding box center [18, 66] width 3 height 11
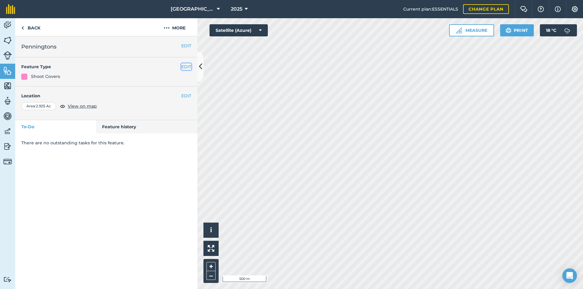
click at [188, 69] on button "EDIT" at bounding box center [186, 66] width 10 height 7
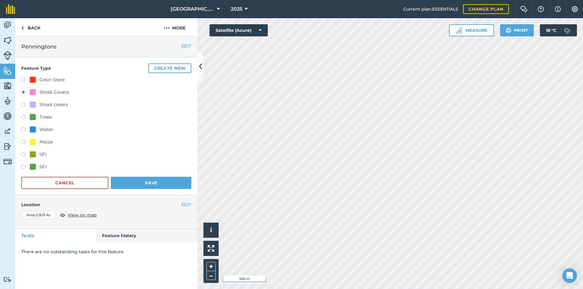
click at [43, 169] on div "SFI" at bounding box center [42, 166] width 7 height 7
radio input "true"
radio input "false"
click at [154, 182] on button "Save" at bounding box center [151, 183] width 80 height 12
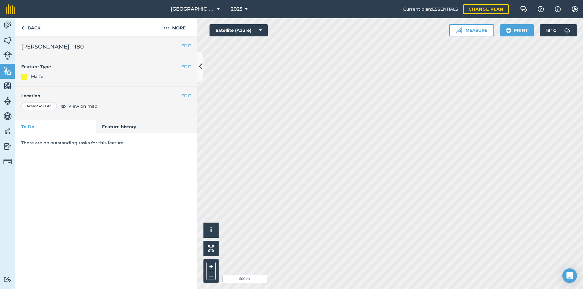
drag, startPoint x: 194, startPoint y: 66, endPoint x: 189, endPoint y: 66, distance: 4.6
click at [193, 66] on div "EDIT Feature Type Maize" at bounding box center [106, 71] width 182 height 29
click at [189, 66] on button "EDIT" at bounding box center [186, 66] width 10 height 7
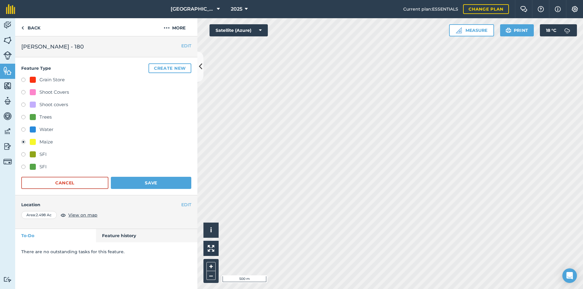
click at [61, 90] on div "Shoot Covers" at bounding box center [53, 92] width 29 height 7
radio input "true"
radio input "false"
click at [126, 182] on button "Save" at bounding box center [151, 183] width 80 height 12
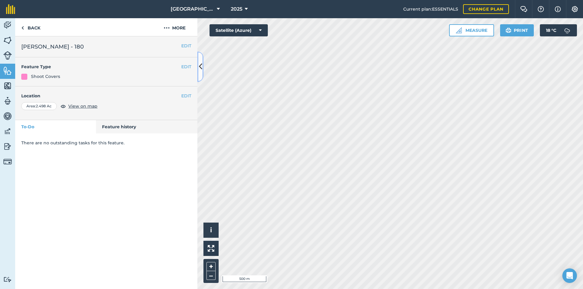
click at [202, 69] on button at bounding box center [200, 67] width 6 height 30
